Goal: Information Seeking & Learning: Learn about a topic

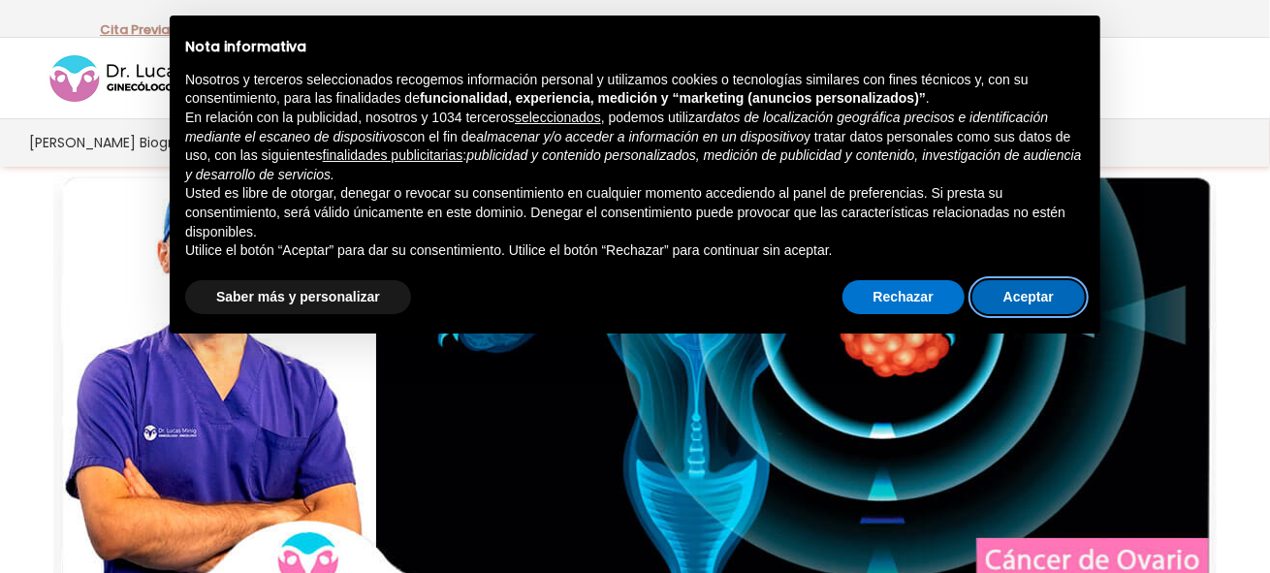
click at [1026, 295] on button "Aceptar" at bounding box center [1029, 297] width 112 height 35
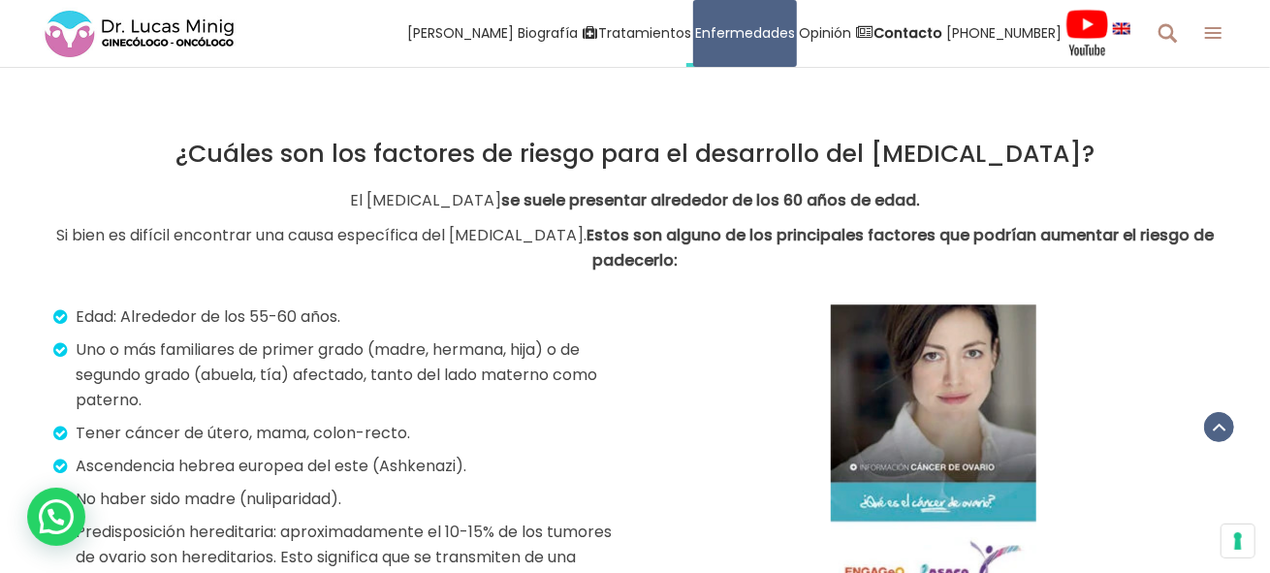
scroll to position [2812, 0]
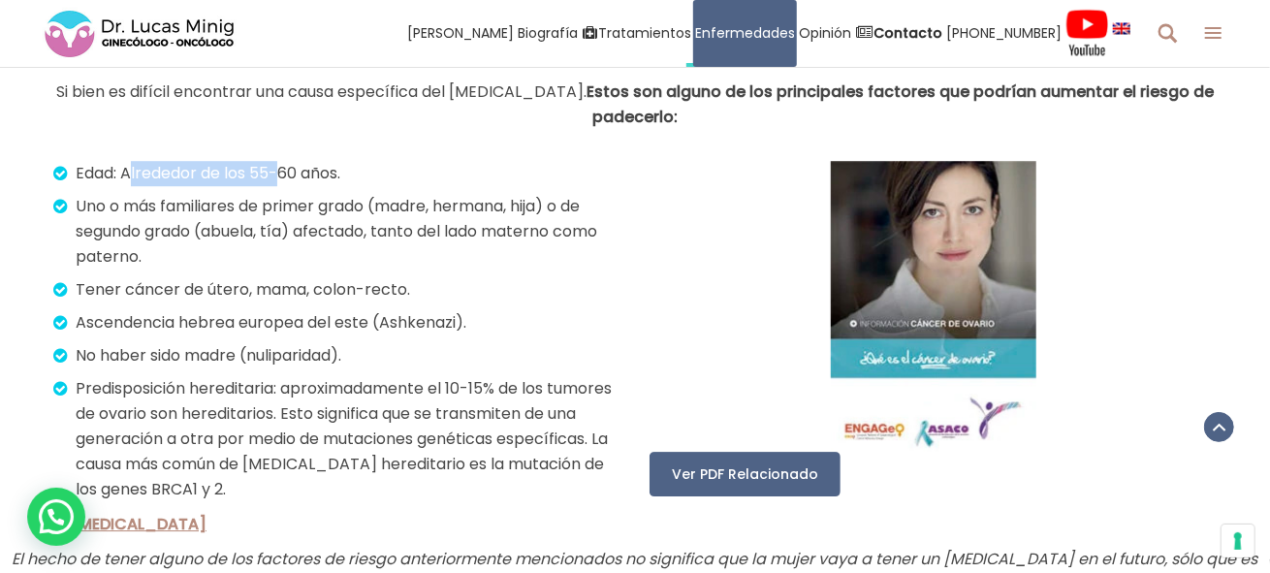
drag, startPoint x: 134, startPoint y: 167, endPoint x: 279, endPoint y: 167, distance: 145.5
click at [279, 167] on p "Edad: Alrededor de los 55-60 años." at bounding box center [339, 173] width 561 height 25
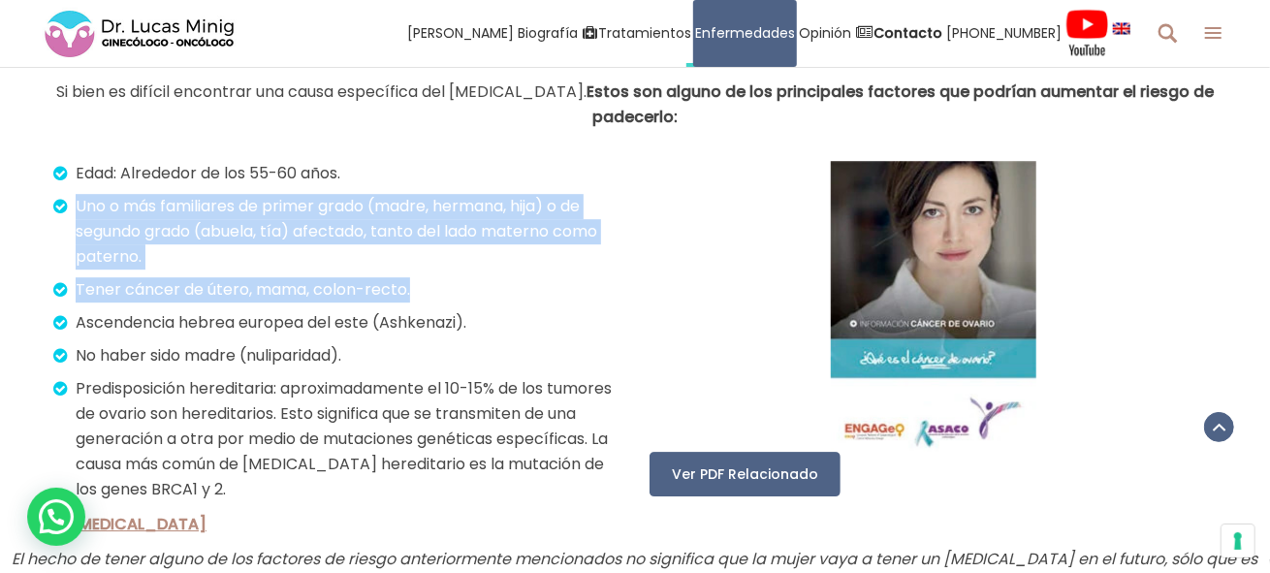
drag, startPoint x: 65, startPoint y: 204, endPoint x: 441, endPoint y: 290, distance: 386.0
click at [441, 290] on div "Edad: Alrededor de los 55-60 años. Uno o más familiares de primer grado (madre,…" at bounding box center [336, 349] width 567 height 376
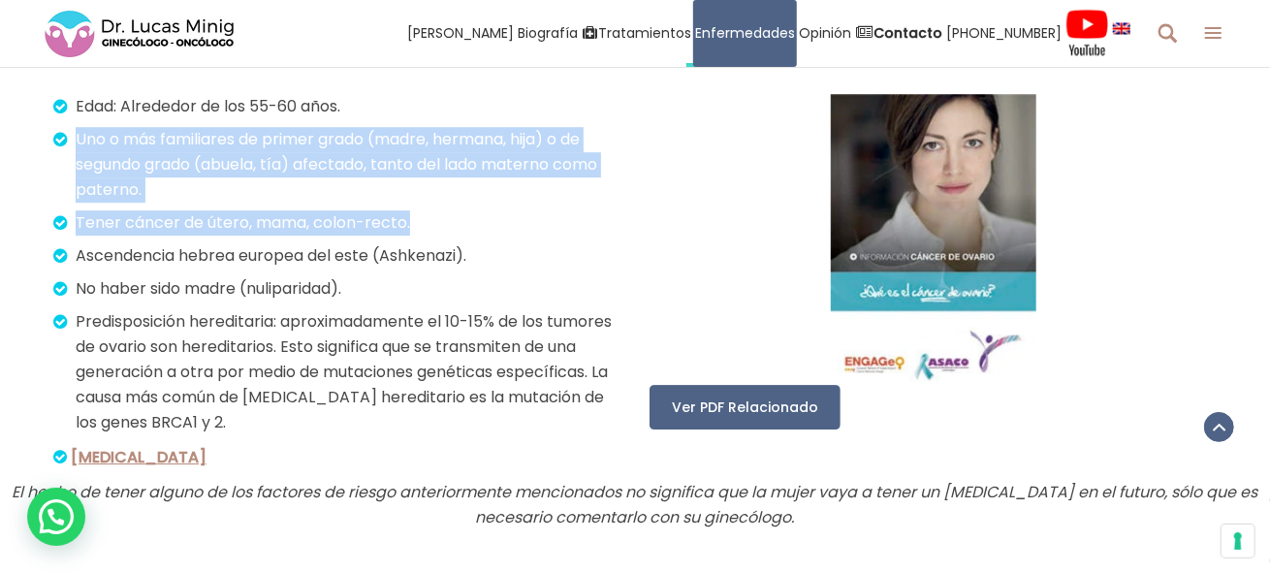
scroll to position [2909, 0]
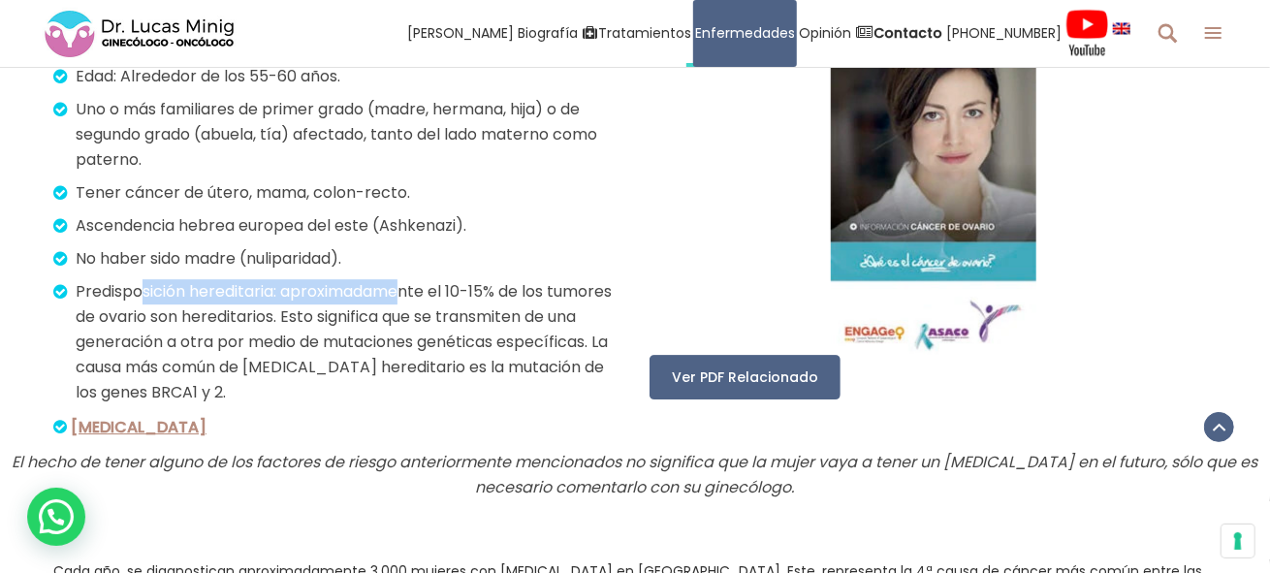
drag, startPoint x: 142, startPoint y: 292, endPoint x: 409, endPoint y: 292, distance: 267.6
click at [409, 292] on p "Predisposición hereditaria: aproximadamente el 10-15% de los tumores de ovario …" at bounding box center [339, 342] width 561 height 126
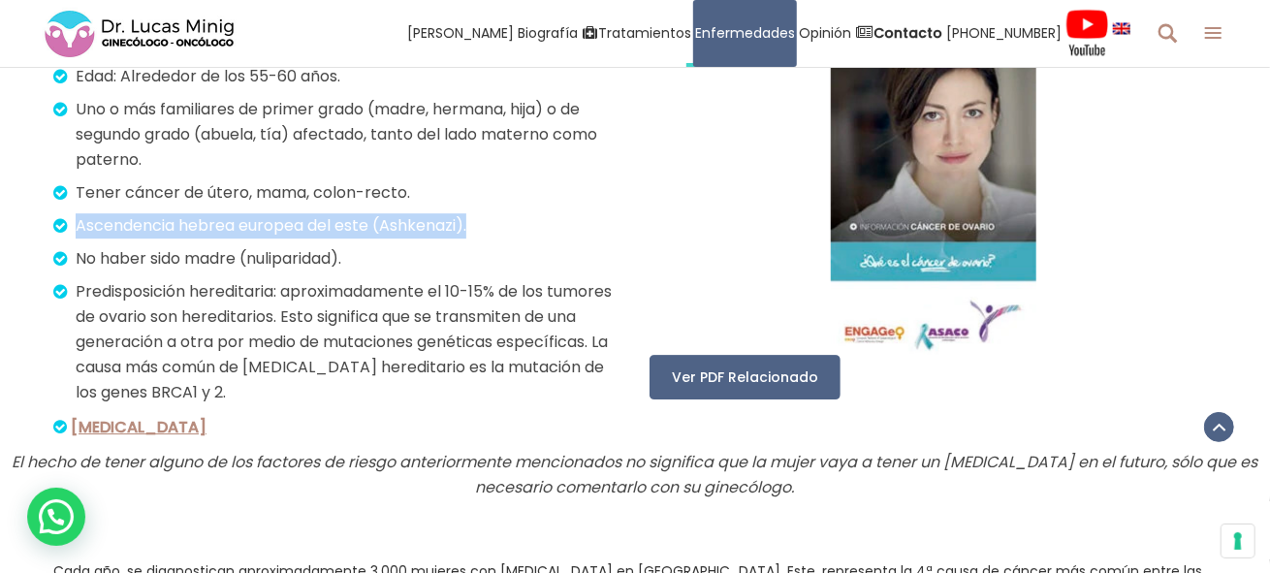
drag, startPoint x: 80, startPoint y: 223, endPoint x: 481, endPoint y: 225, distance: 401.5
click at [481, 225] on p "Ascendencia hebrea europea del este (Ashkenazi)." at bounding box center [339, 225] width 561 height 25
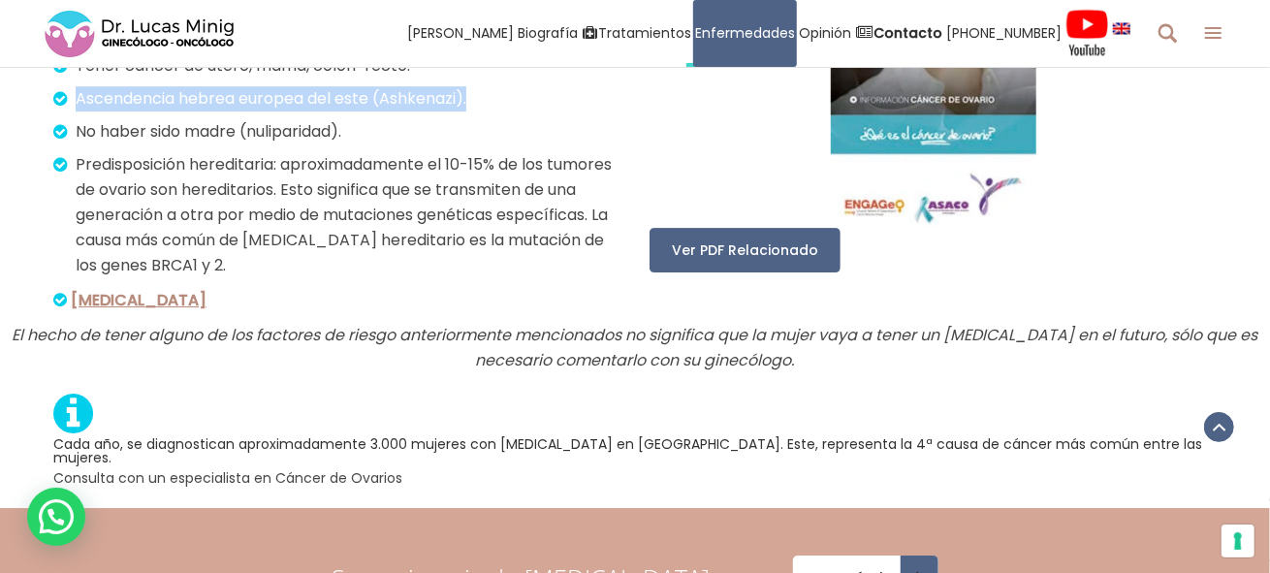
scroll to position [3006, 0]
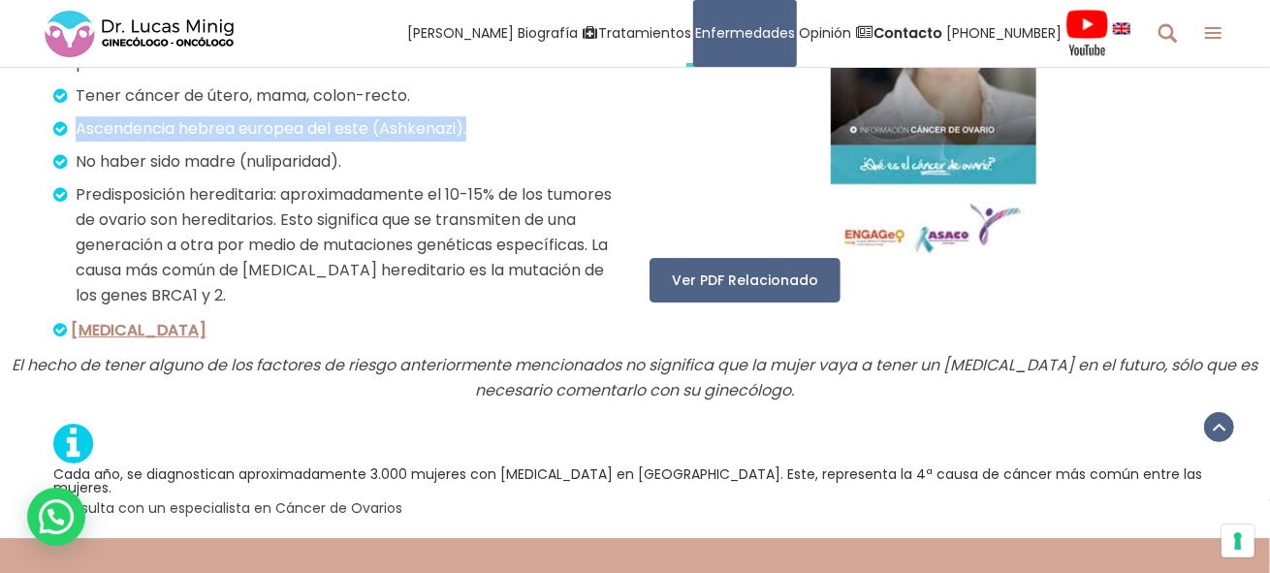
copy p "Ascendencia hebrea europea del este (Ashkenazi)."
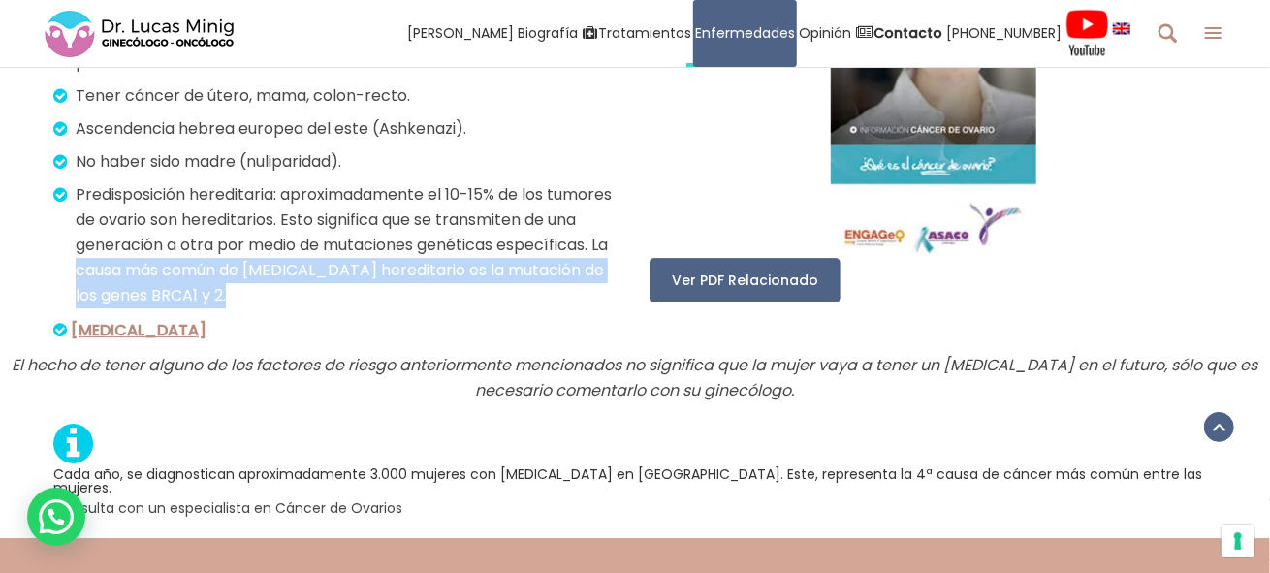
drag, startPoint x: 185, startPoint y: 268, endPoint x: 340, endPoint y: 287, distance: 156.4
click at [340, 287] on p "Predisposición hereditaria: aproximadamente el 10-15% de los tumores de ovario …" at bounding box center [339, 245] width 561 height 126
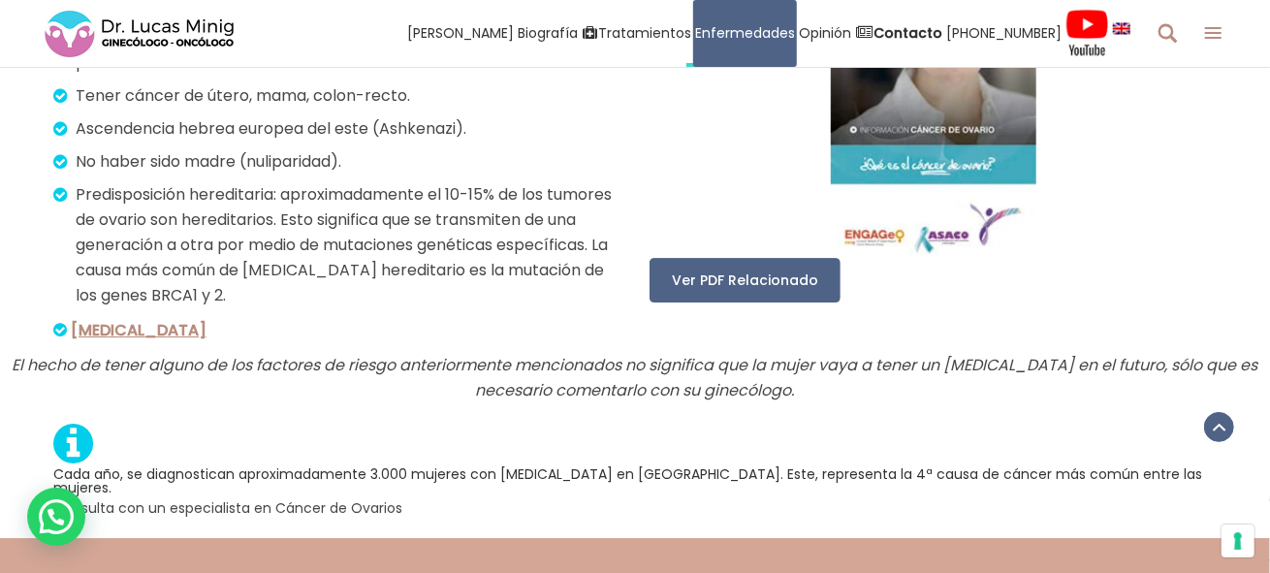
click at [349, 287] on p "Predisposición hereditaria: aproximadamente el 10-15% de los tumores de ovario …" at bounding box center [339, 245] width 561 height 126
drag, startPoint x: 351, startPoint y: 292, endPoint x: 178, endPoint y: 269, distance: 174.2
click at [178, 269] on p "Predisposición hereditaria: aproximadamente el 10-15% de los tumores de ovario …" at bounding box center [339, 245] width 561 height 126
